Goal: Task Accomplishment & Management: Manage account settings

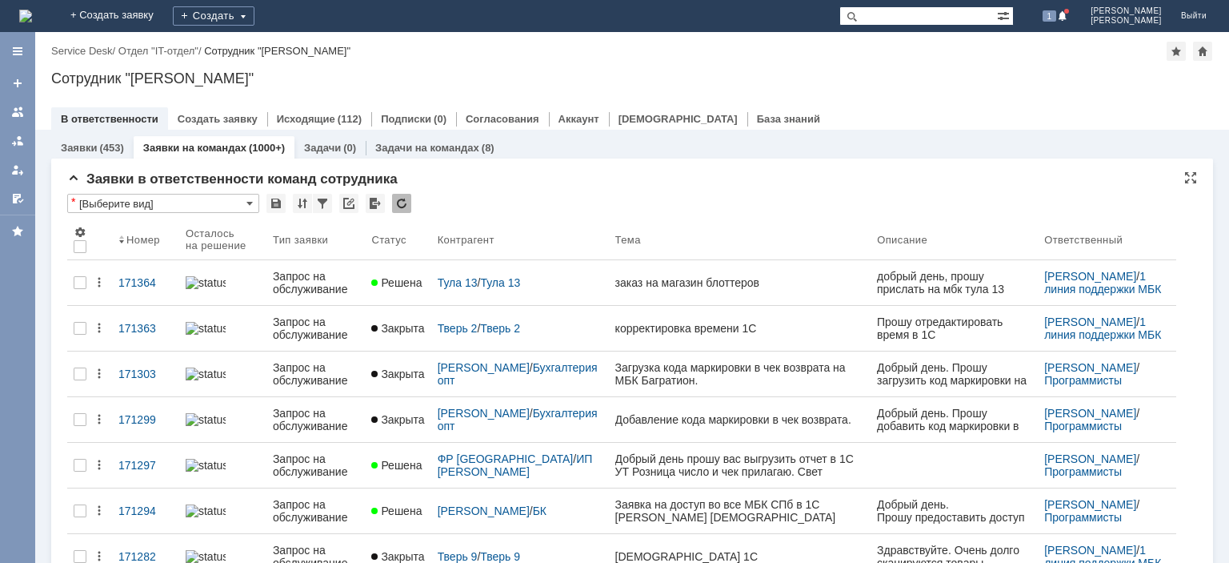
click at [407, 206] on div at bounding box center [401, 203] width 19 height 19
click at [403, 207] on div at bounding box center [401, 203] width 19 height 19
click at [399, 206] on div at bounding box center [401, 203] width 19 height 19
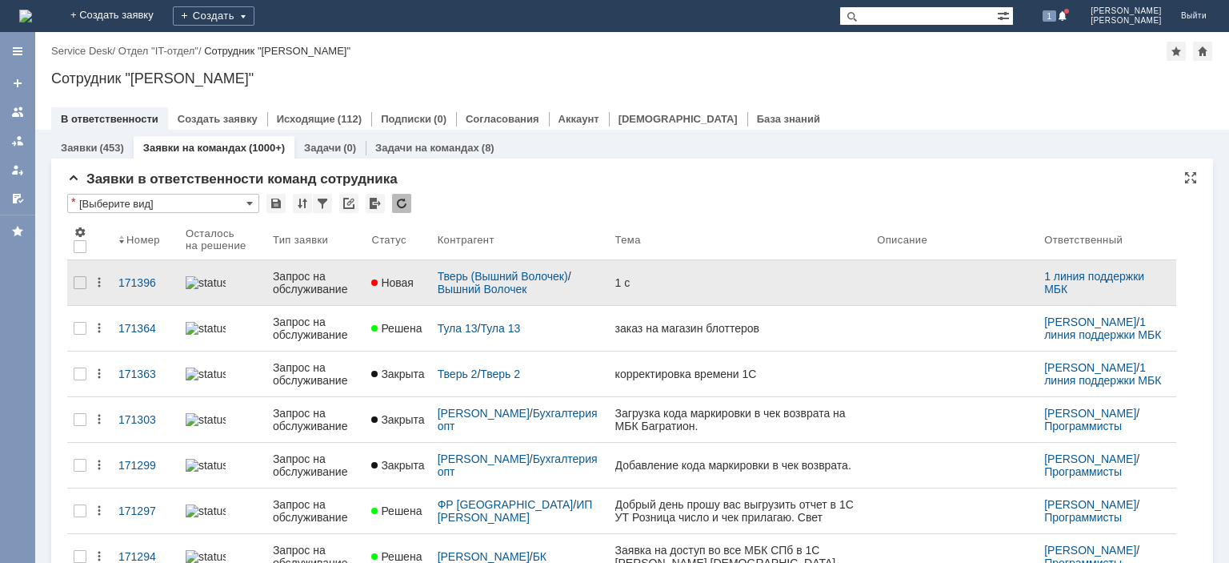
click at [318, 280] on div "Запрос на обслуживание" at bounding box center [316, 283] width 86 height 26
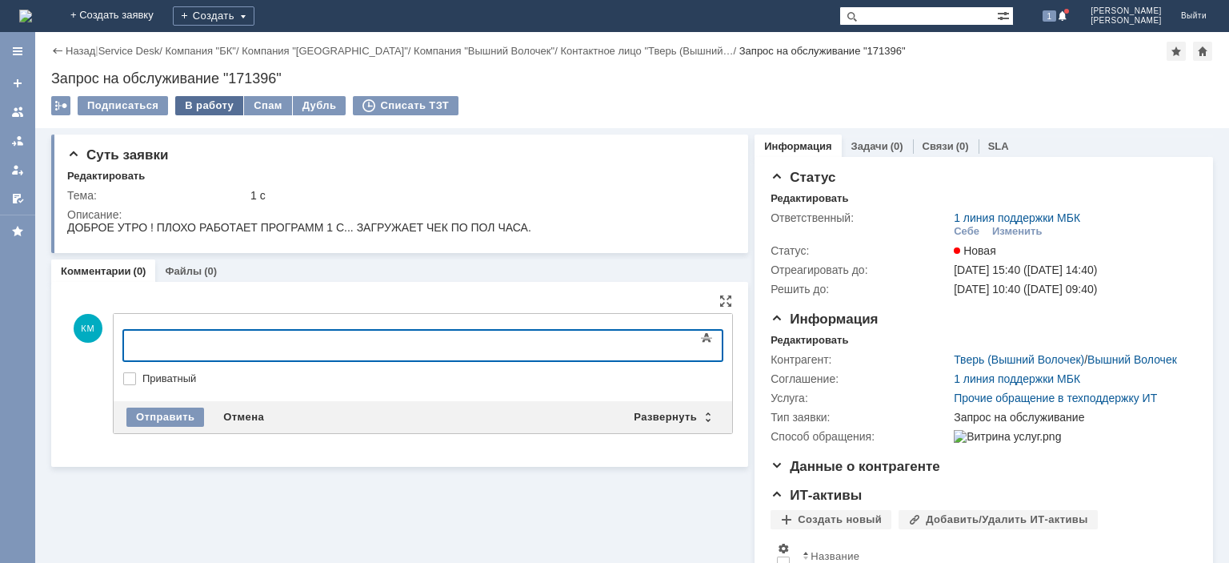
click at [188, 107] on div "В работу" at bounding box center [209, 105] width 68 height 19
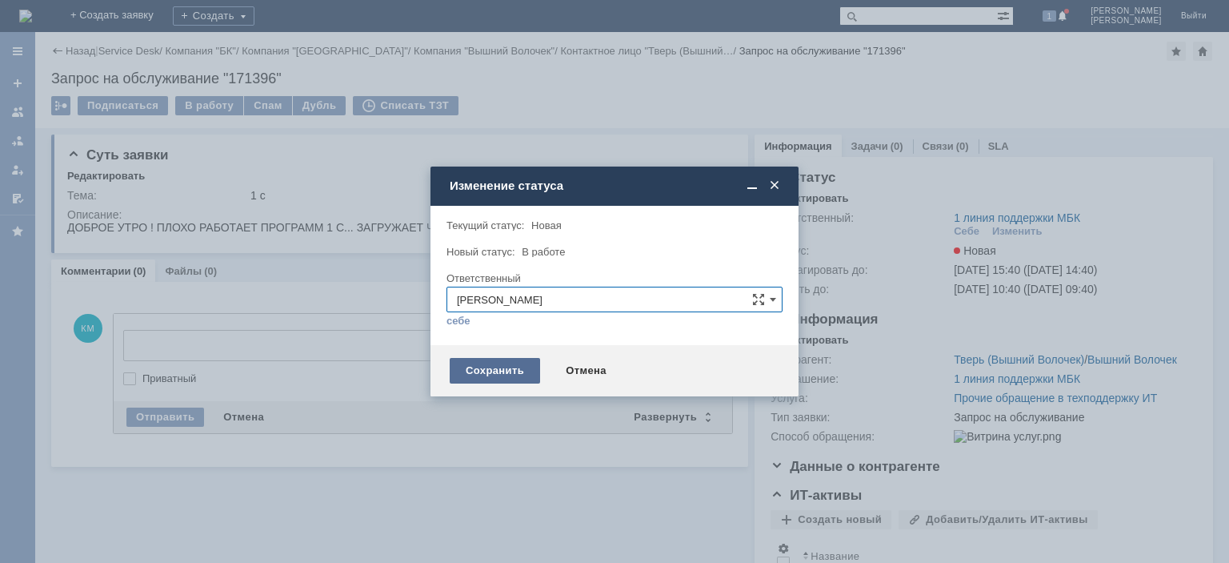
click at [508, 363] on div "Сохранить" at bounding box center [495, 371] width 90 height 26
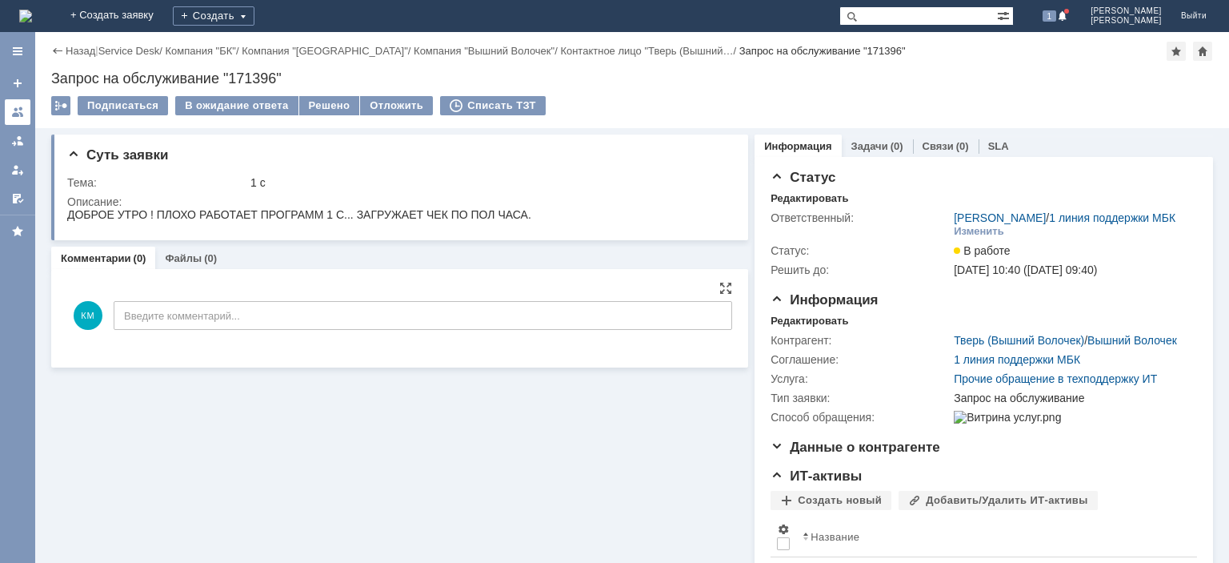
click at [14, 104] on link at bounding box center [18, 112] width 26 height 26
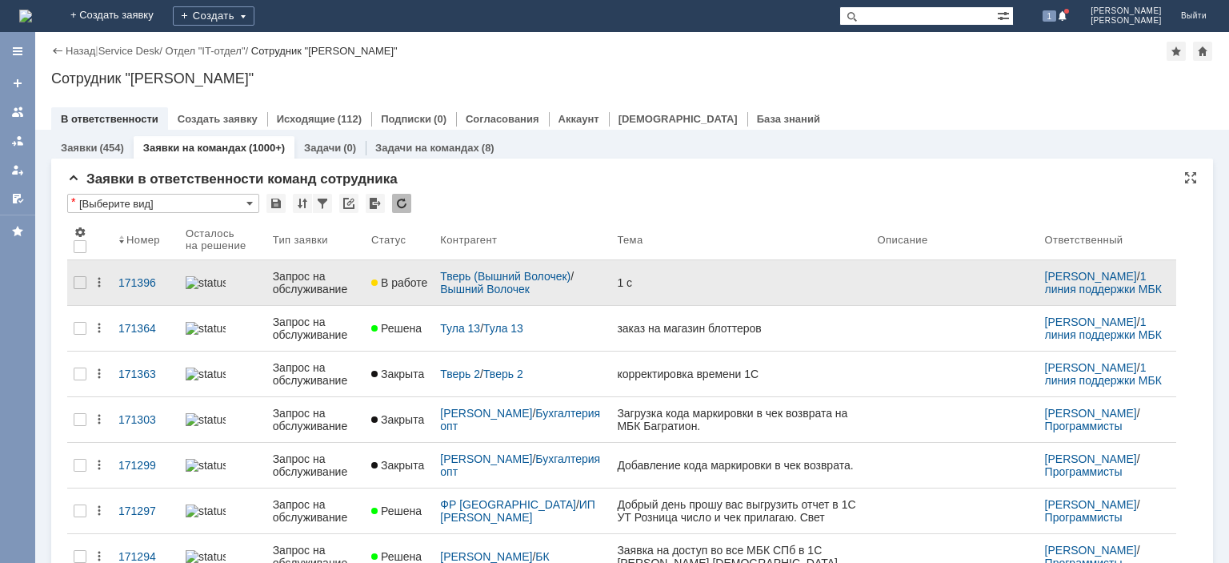
click at [327, 280] on div "Запрос на обслуживание" at bounding box center [316, 283] width 86 height 26
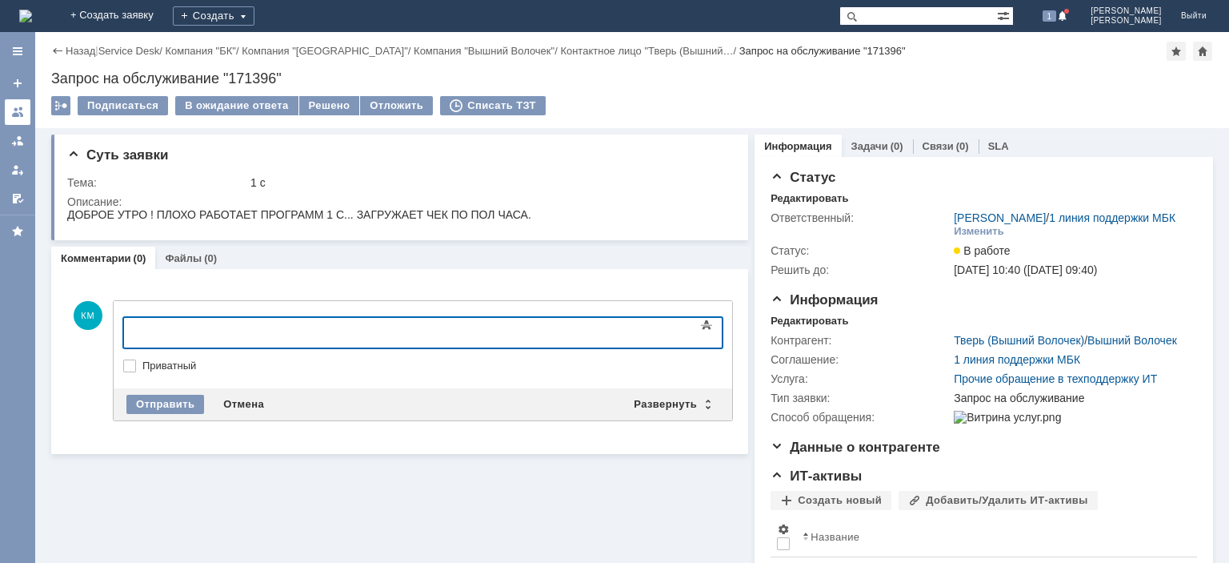
click at [23, 114] on div at bounding box center [17, 112] width 13 height 13
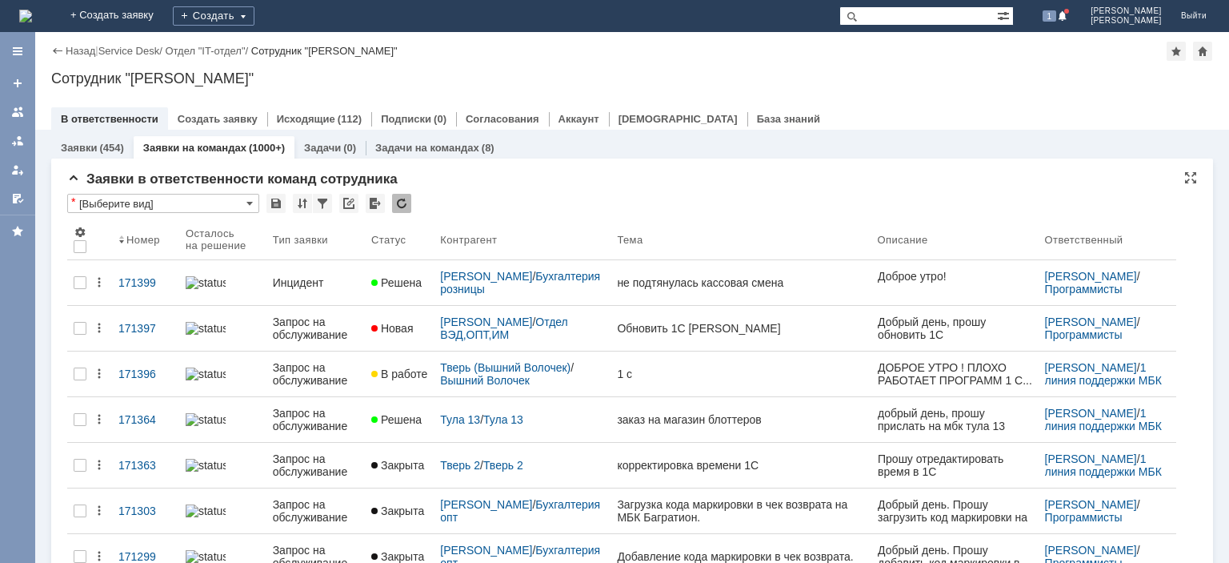
paste input "Милоданова"
type input "Милоданова"
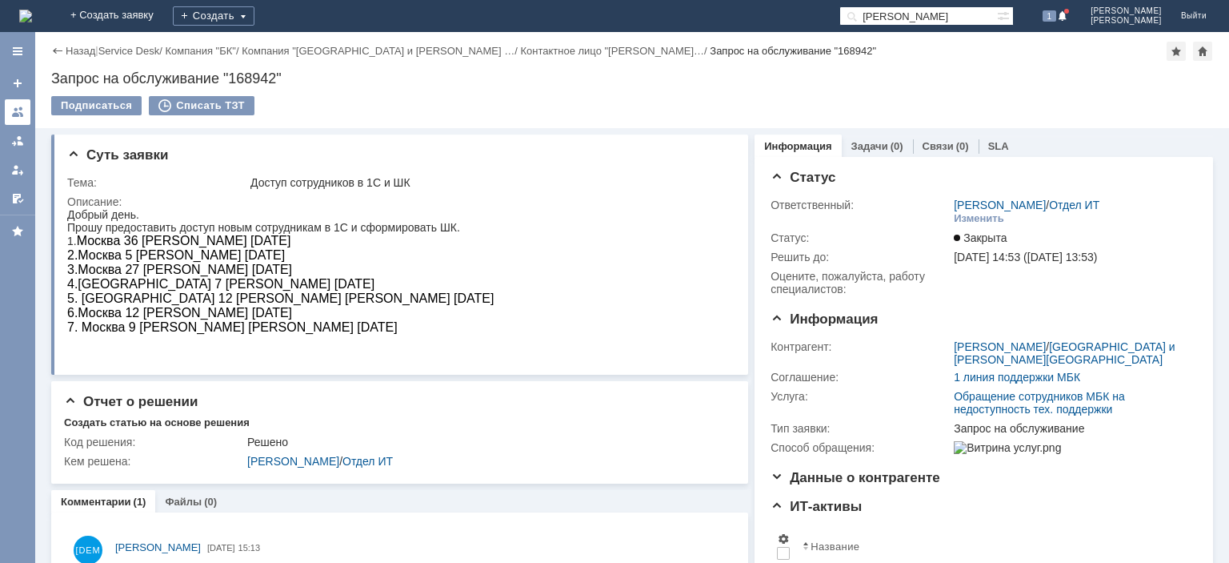
click at [14, 116] on div at bounding box center [17, 112] width 13 height 13
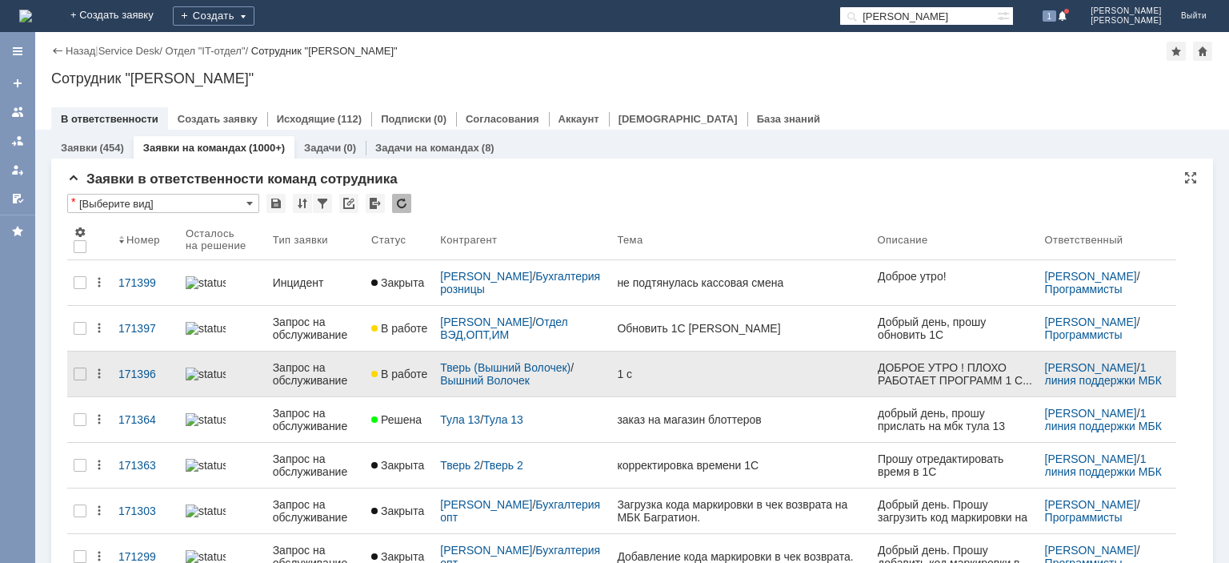
click at [305, 374] on div "Запрос на обслуживание" at bounding box center [316, 374] width 86 height 26
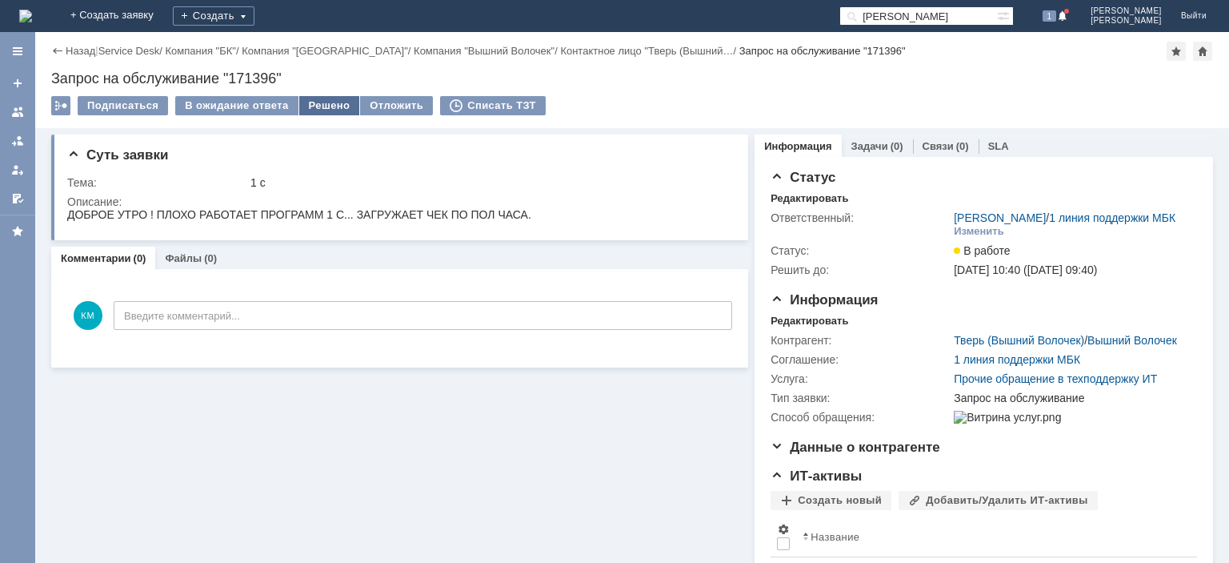
click at [309, 102] on div "Решено" at bounding box center [329, 105] width 61 height 19
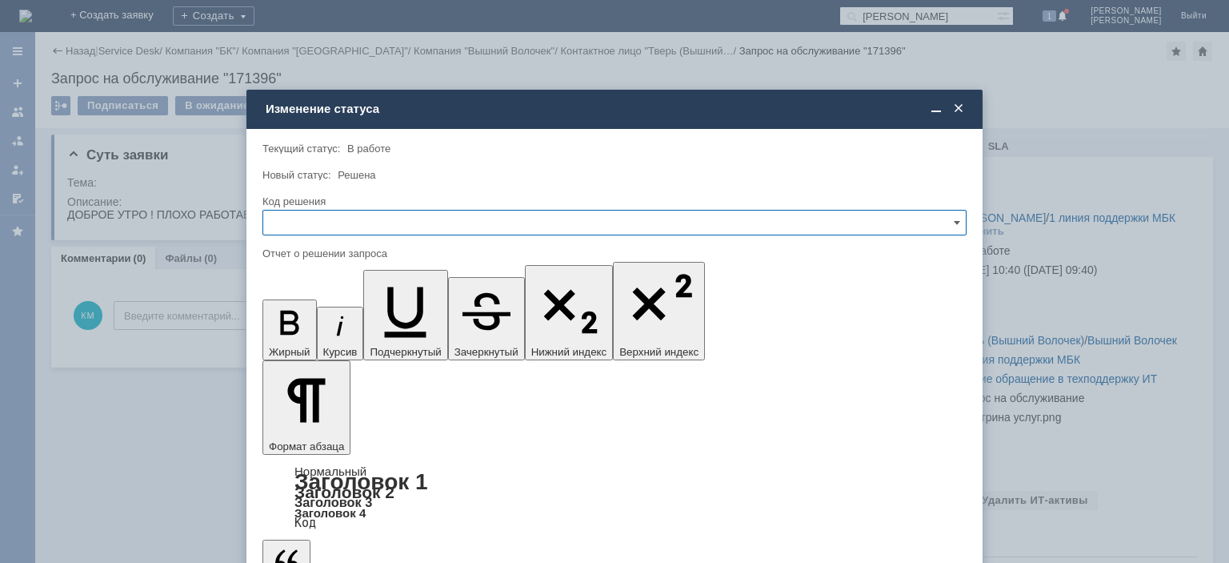
click at [348, 223] on input "text" at bounding box center [614, 223] width 704 height 26
click at [304, 322] on div "Решено" at bounding box center [614, 332] width 703 height 26
type input "Решено"
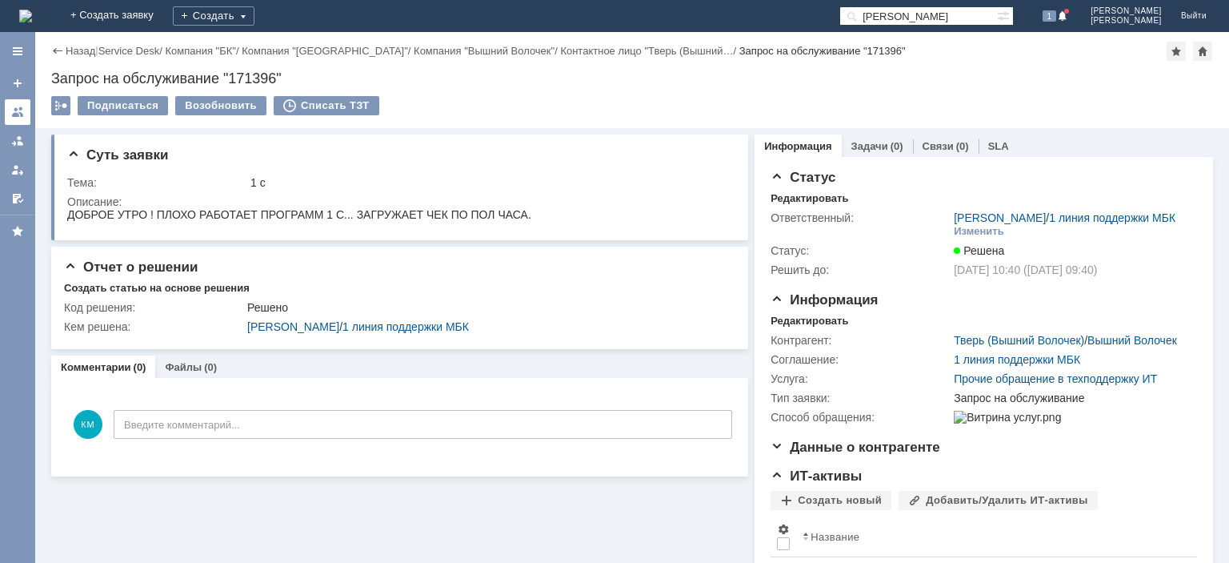
click at [18, 111] on div at bounding box center [17, 112] width 13 height 13
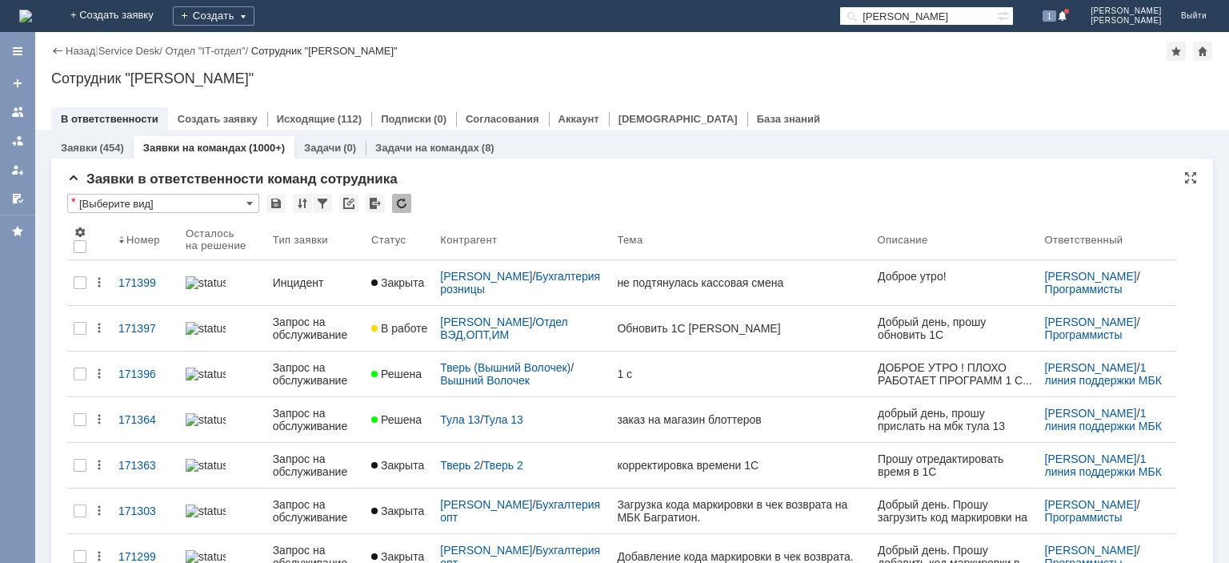
click at [406, 201] on div at bounding box center [401, 203] width 19 height 19
click at [401, 194] on div at bounding box center [401, 203] width 19 height 19
click at [404, 199] on div at bounding box center [401, 203] width 19 height 19
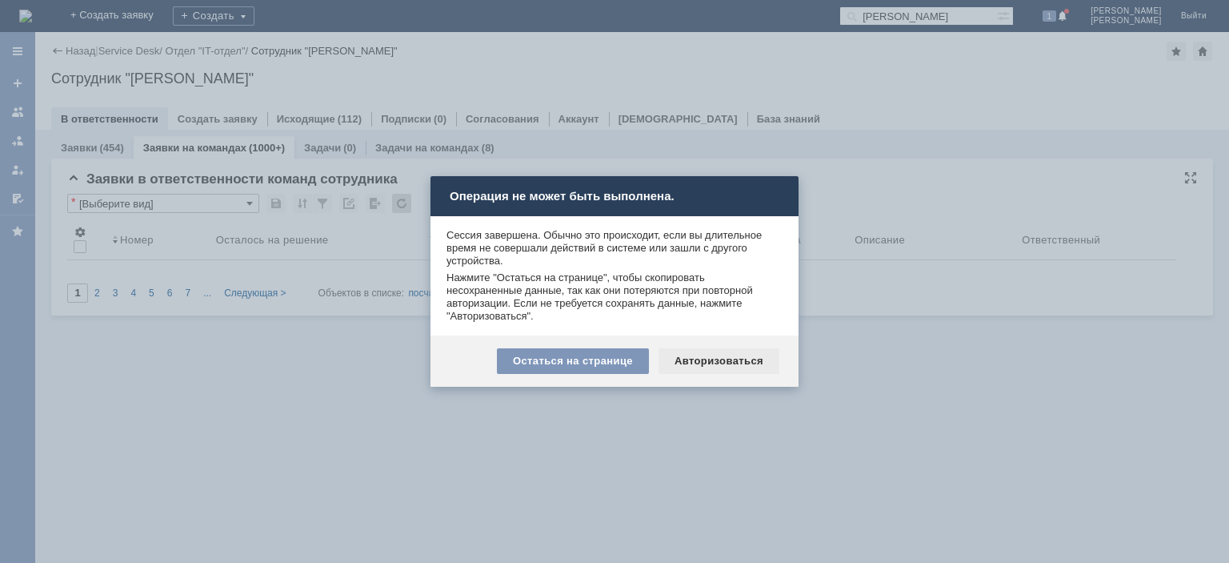
click at [756, 363] on div "Авторизоваться" at bounding box center [719, 361] width 121 height 26
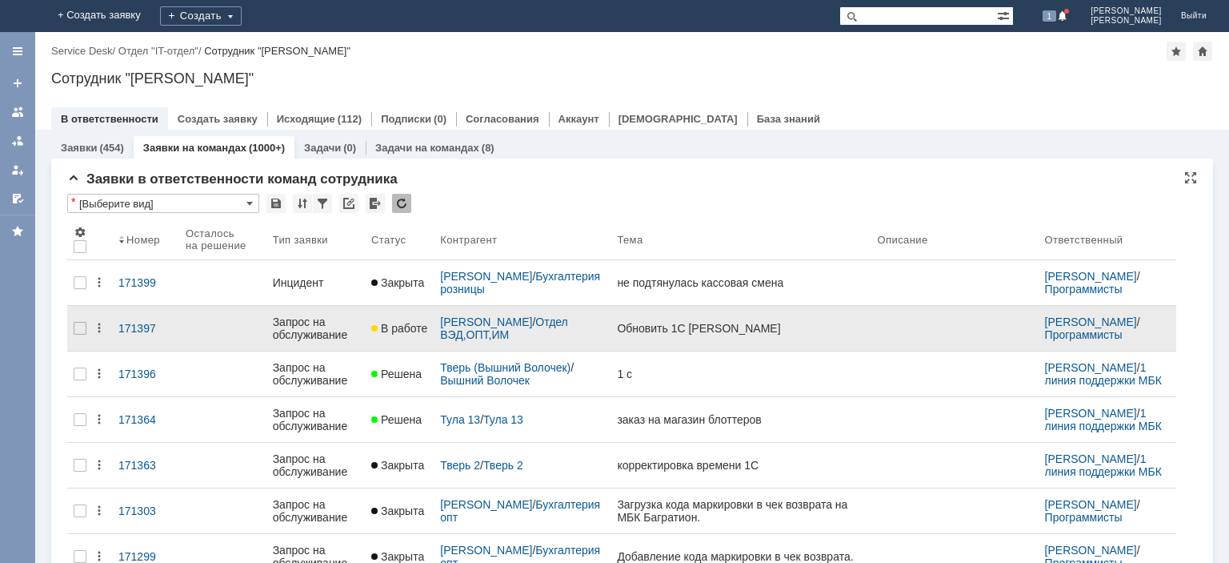
click at [319, 323] on div "Запрос на обслуживание" at bounding box center [316, 328] width 86 height 26
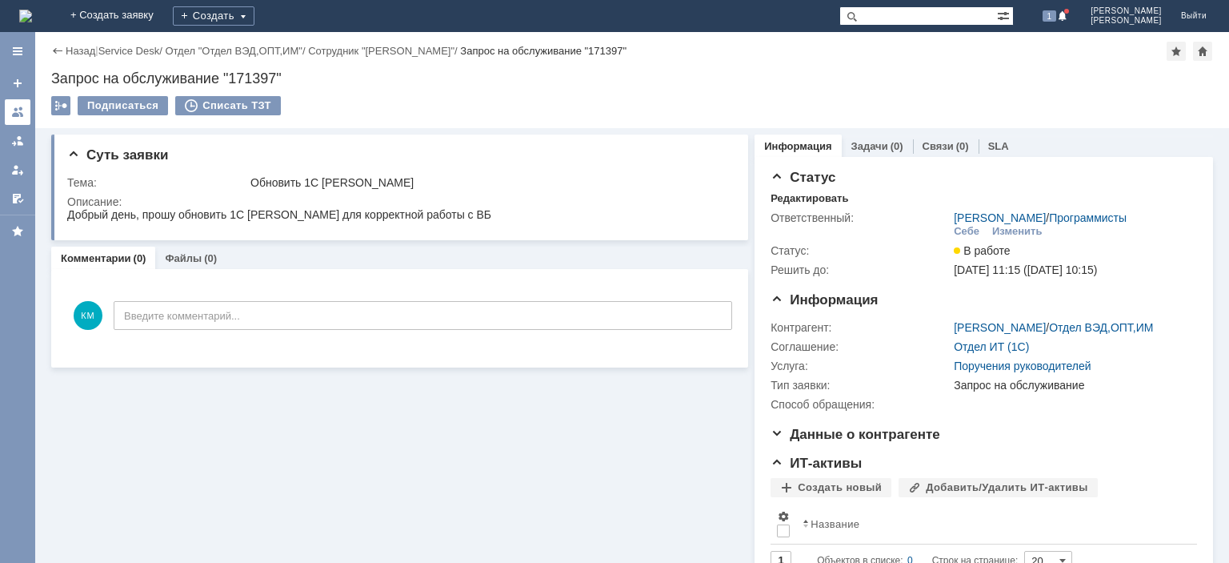
click at [21, 105] on link at bounding box center [18, 112] width 26 height 26
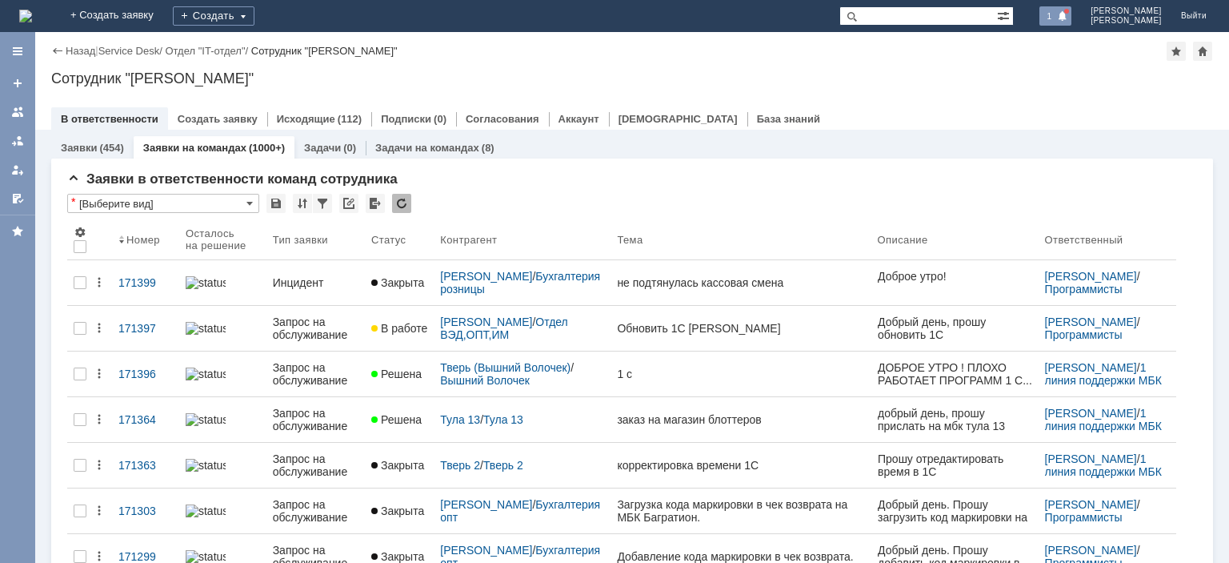
click at [1072, 8] on div "1" at bounding box center [1056, 15] width 33 height 19
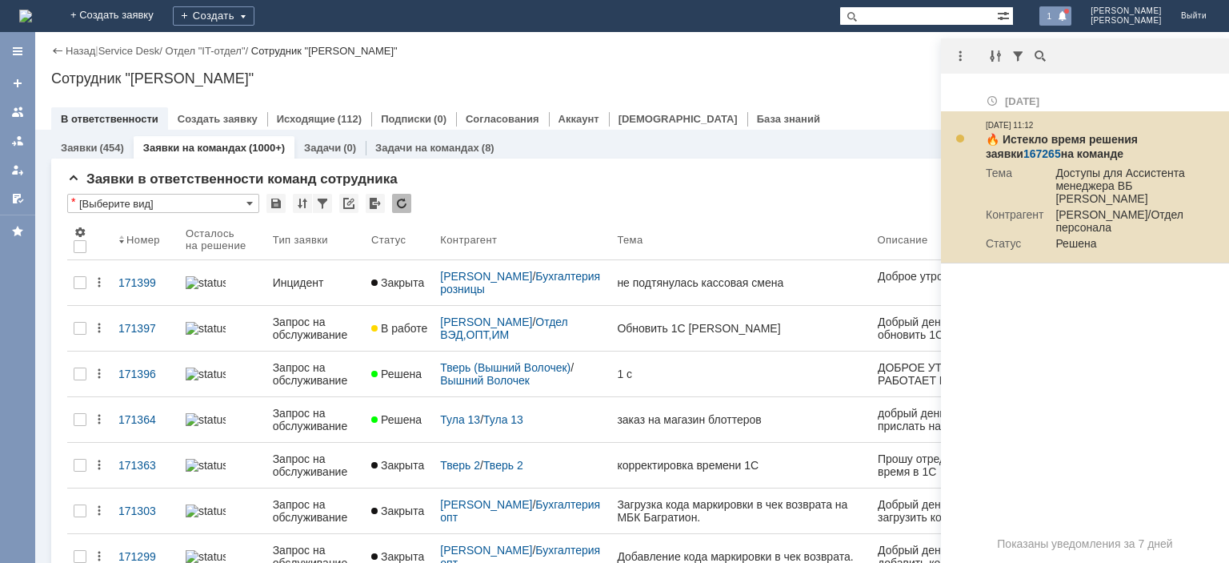
click at [1024, 154] on link "167265" at bounding box center [1043, 153] width 38 height 13
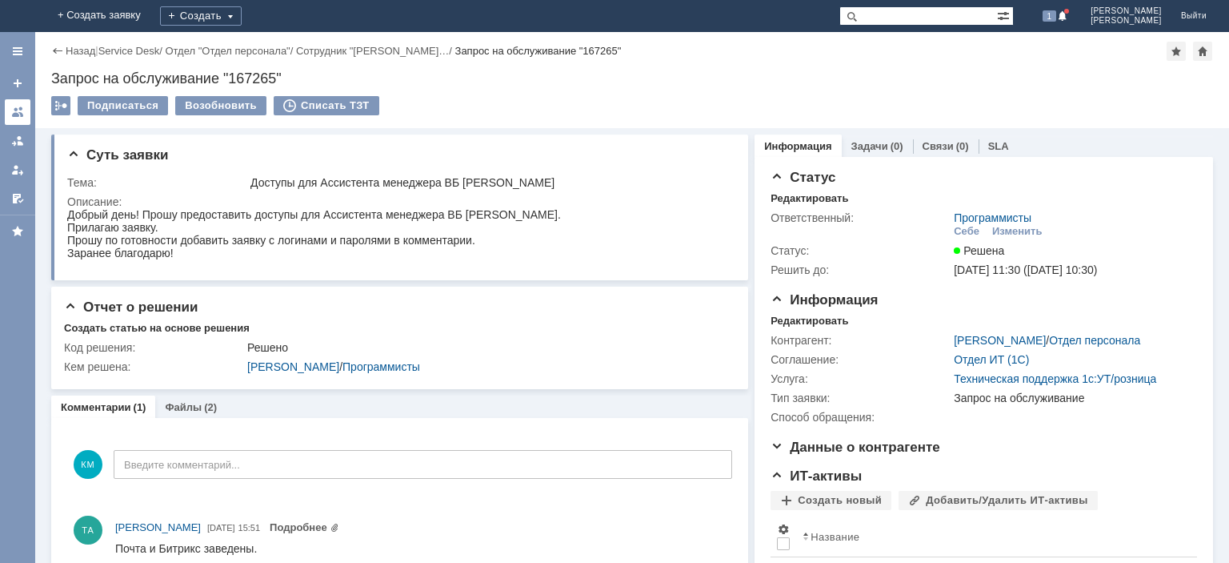
click at [27, 116] on link at bounding box center [18, 112] width 26 height 26
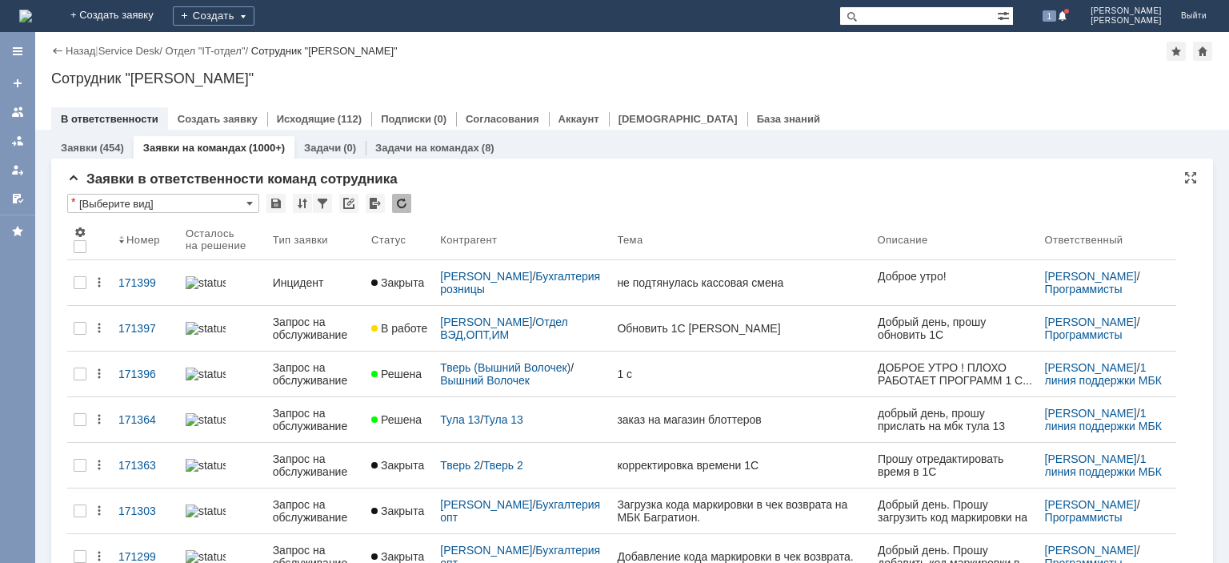
click at [402, 211] on div at bounding box center [401, 203] width 19 height 19
click at [406, 204] on div at bounding box center [401, 203] width 19 height 19
click at [406, 206] on div at bounding box center [401, 203] width 19 height 19
click at [400, 200] on div at bounding box center [401, 203] width 19 height 19
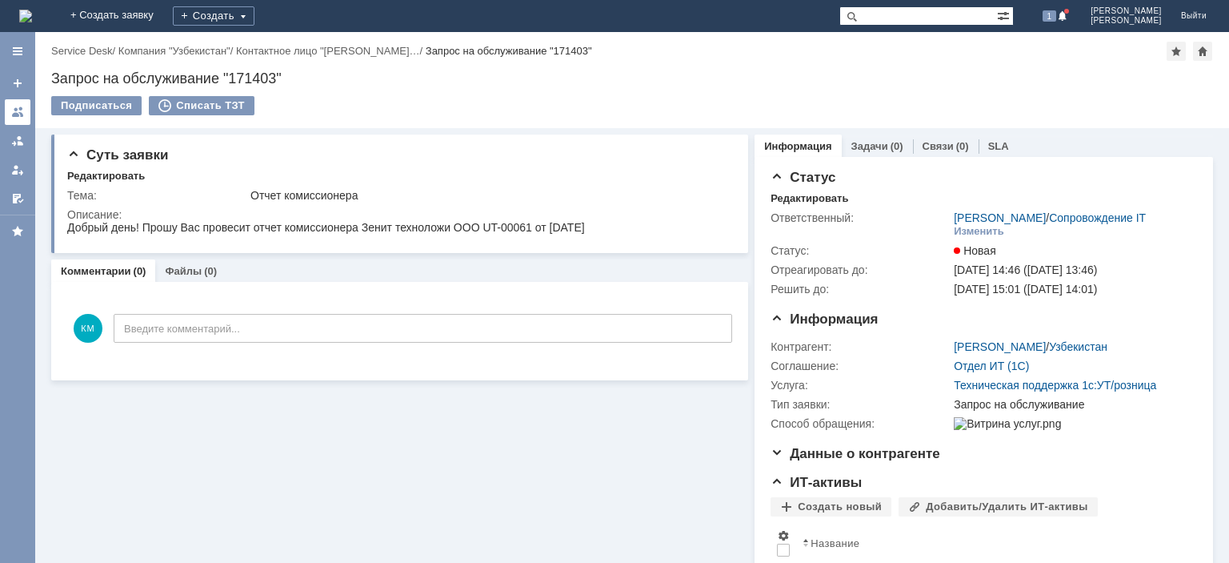
click at [17, 106] on div at bounding box center [17, 112] width 13 height 13
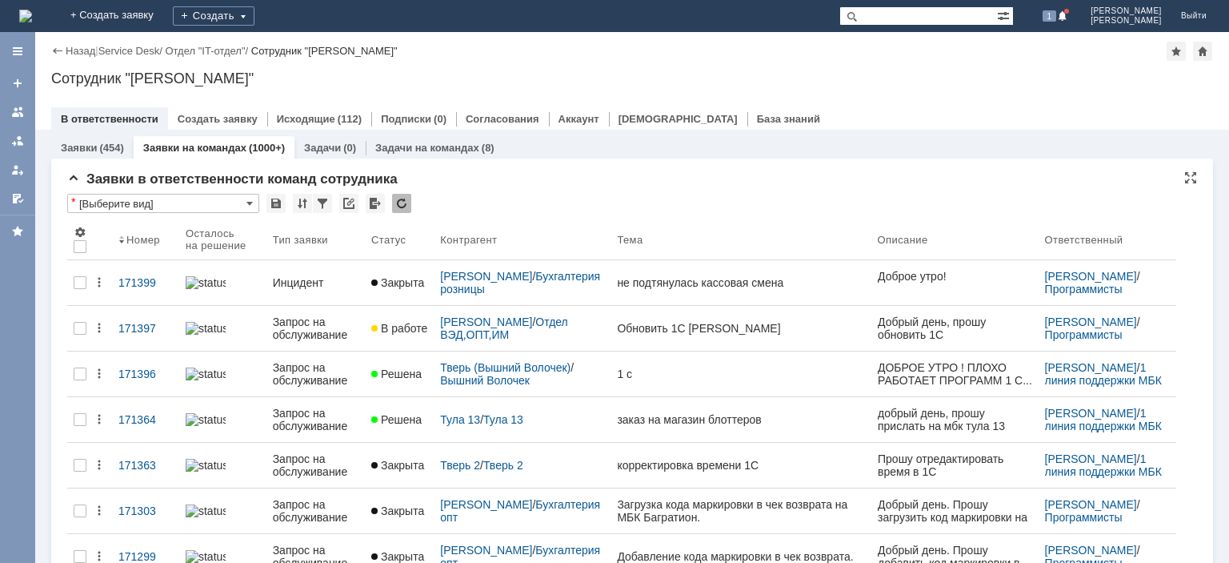
click at [399, 203] on div at bounding box center [401, 203] width 19 height 19
click at [411, 202] on td at bounding box center [402, 204] width 20 height 21
click at [406, 203] on div at bounding box center [401, 203] width 19 height 19
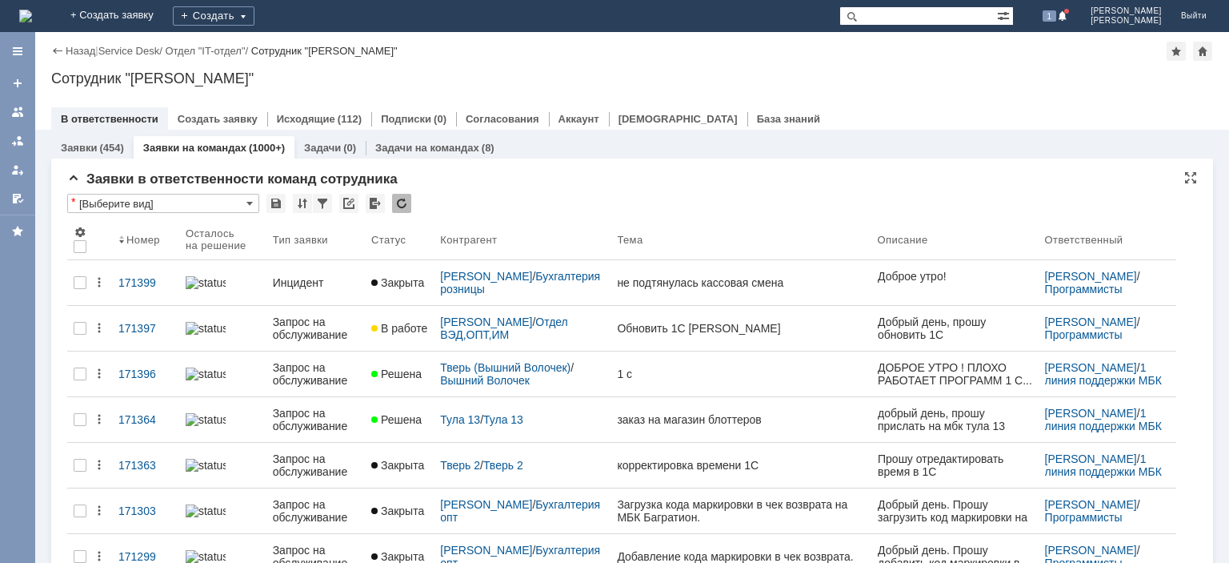
click at [403, 205] on div at bounding box center [401, 203] width 19 height 19
click at [12, 115] on div at bounding box center [17, 112] width 13 height 13
